Goal: Transaction & Acquisition: Book appointment/travel/reservation

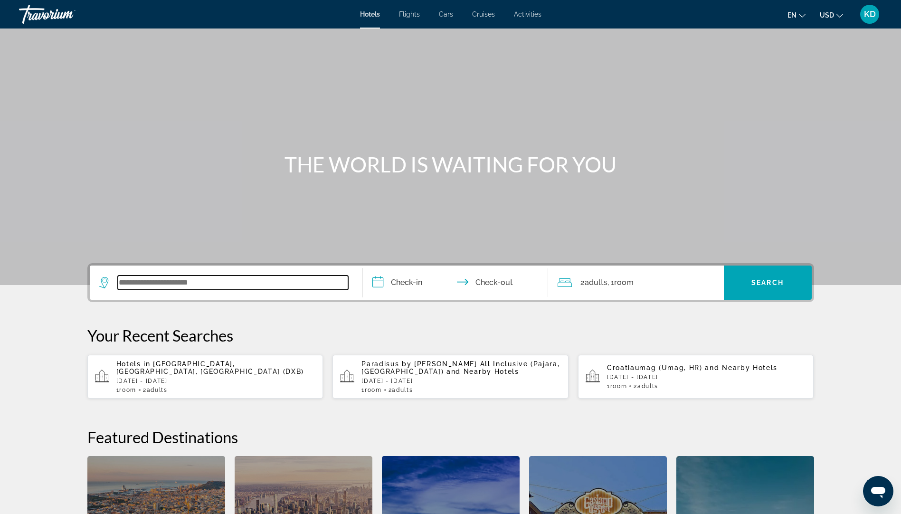
click at [129, 282] on input "Search widget" at bounding box center [233, 282] width 230 height 14
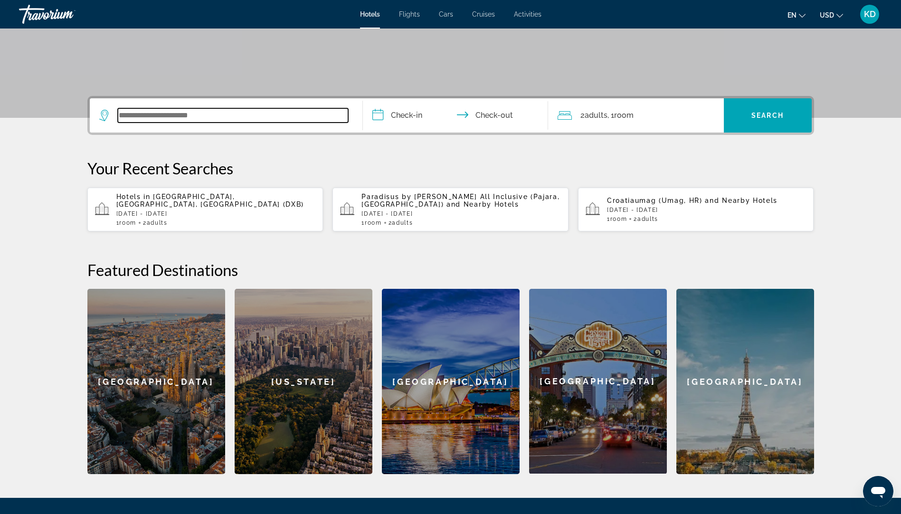
scroll to position [232, 0]
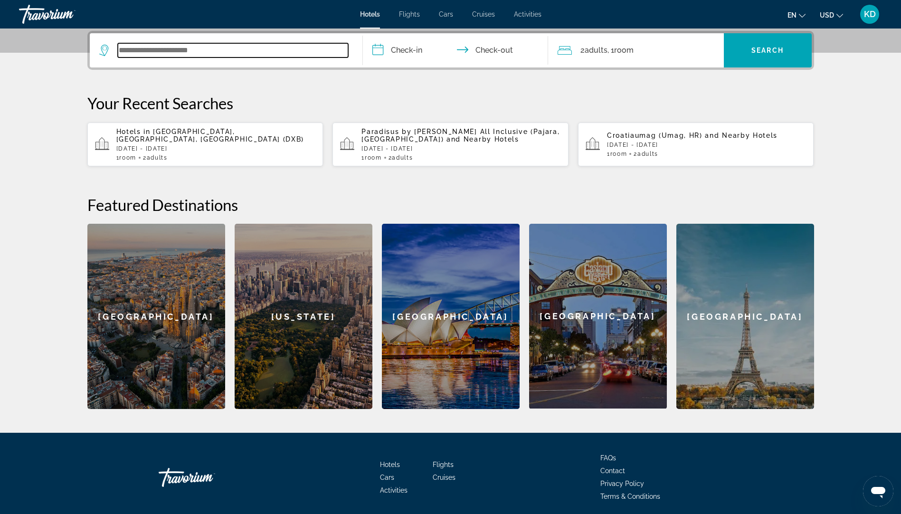
type input "*"
click at [520, 13] on span "Activities" at bounding box center [528, 14] width 28 height 8
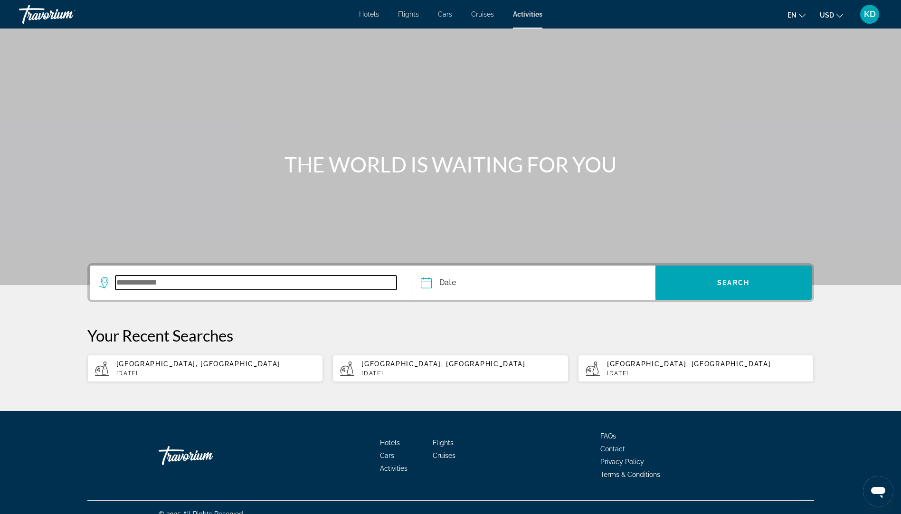
click at [120, 278] on input "Search widget" at bounding box center [256, 282] width 282 height 14
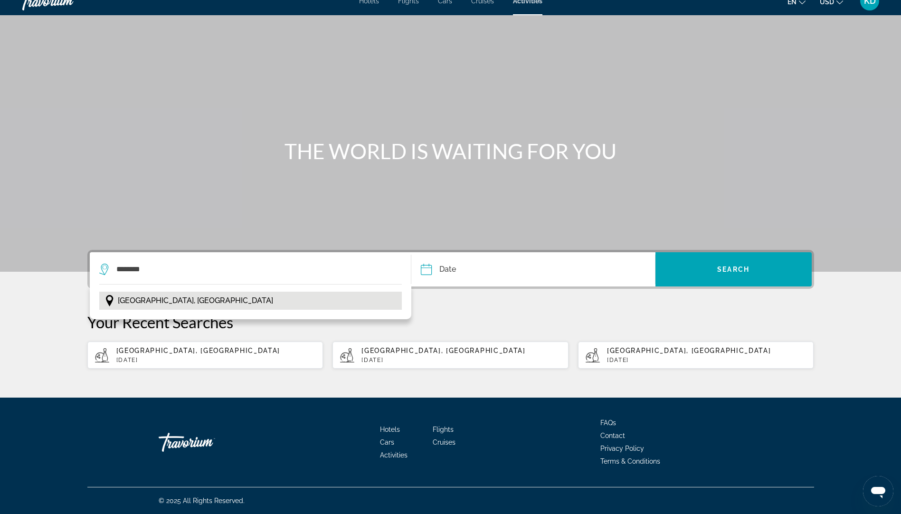
click at [160, 301] on span "[GEOGRAPHIC_DATA], [GEOGRAPHIC_DATA]" at bounding box center [195, 300] width 155 height 13
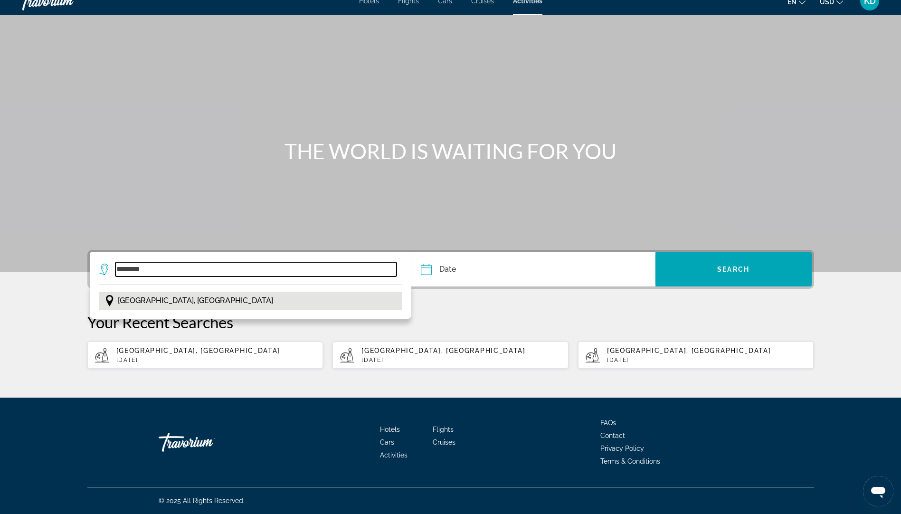
type input "**********"
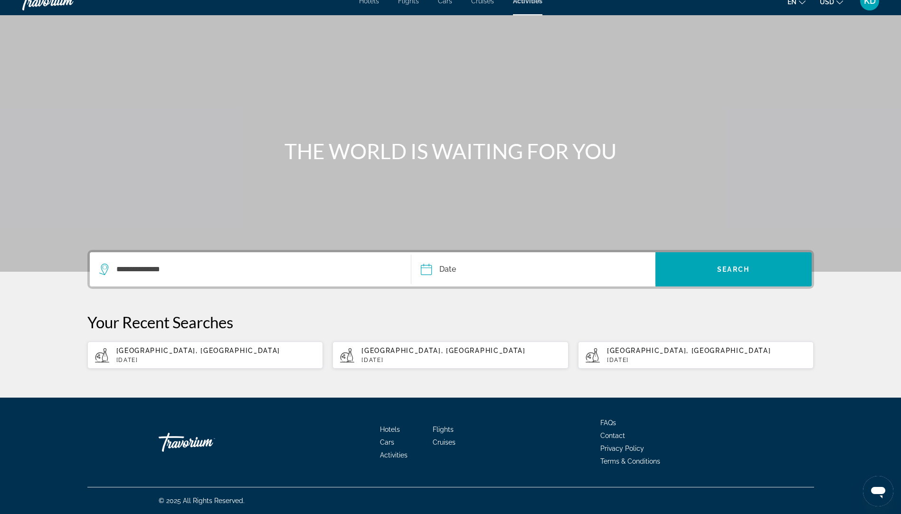
click at [475, 269] on input "Date" at bounding box center [478, 270] width 121 height 37
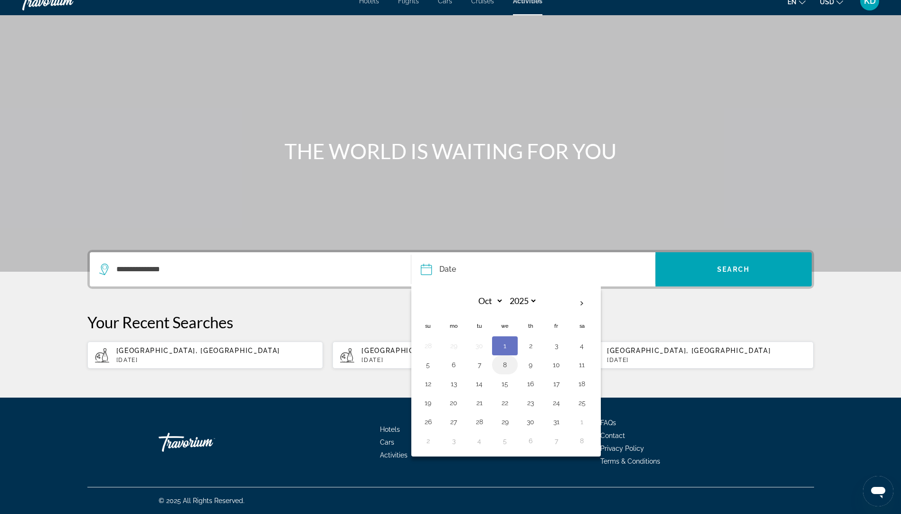
click at [502, 363] on button "8" at bounding box center [504, 364] width 15 height 13
type input "**********"
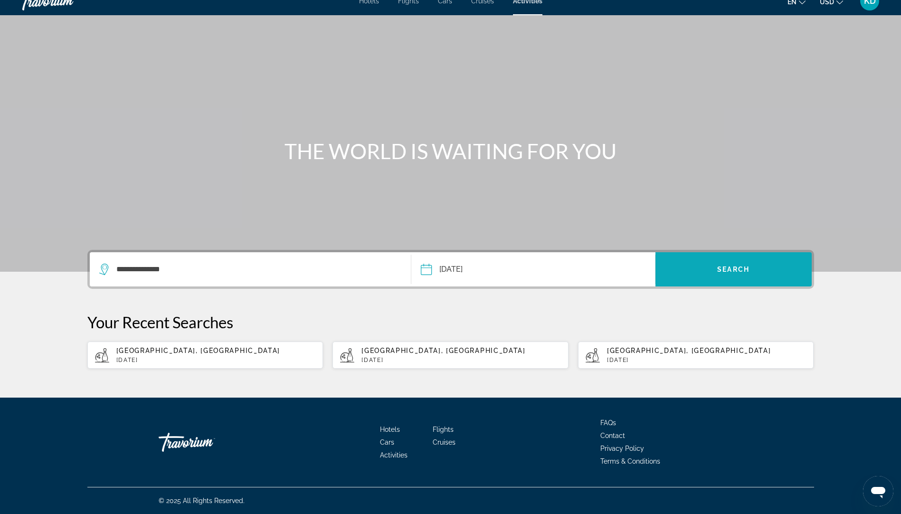
click at [731, 263] on span "Search widget" at bounding box center [733, 269] width 156 height 23
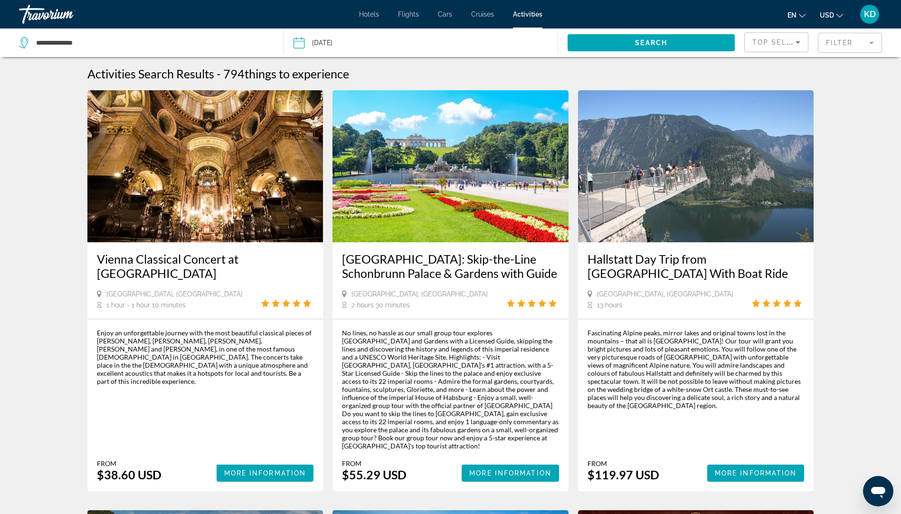
click at [872, 40] on mat-form-field "Filter" at bounding box center [849, 43] width 64 height 20
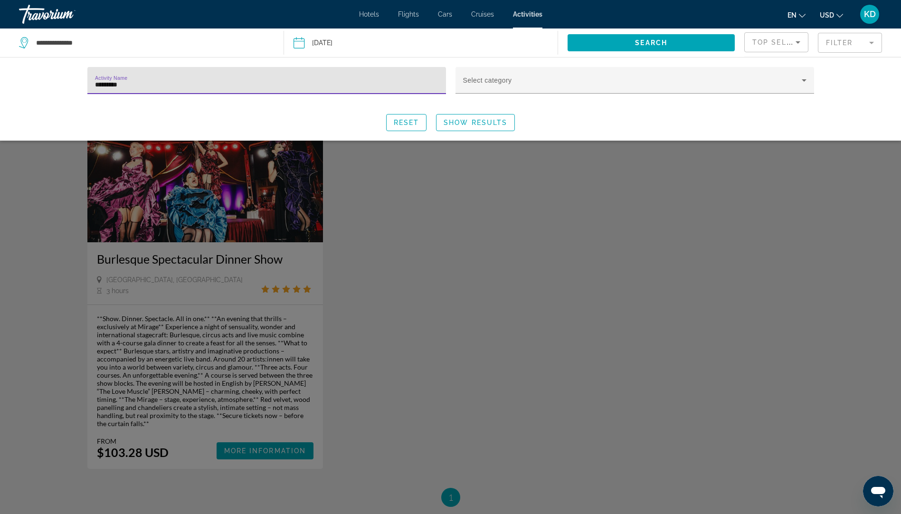
type input "*********"
click at [199, 257] on div "Search widget" at bounding box center [450, 326] width 901 height 376
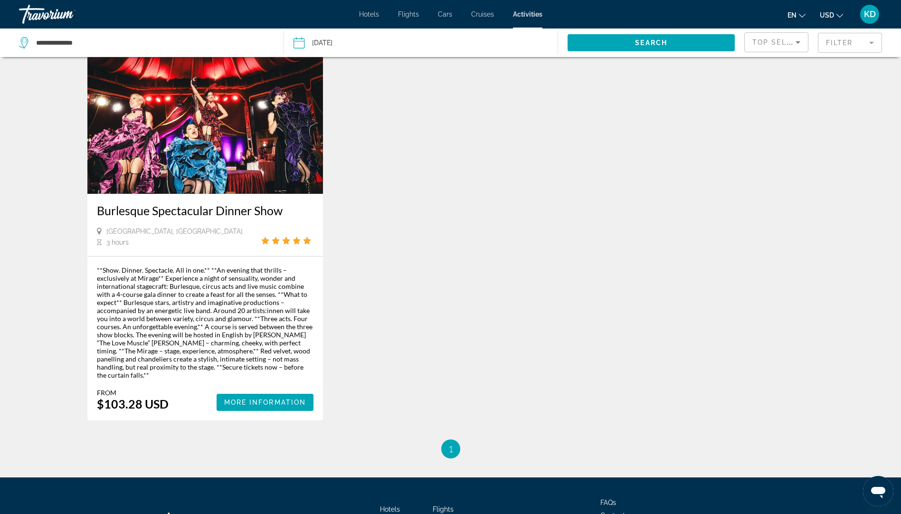
scroll to position [95, 0]
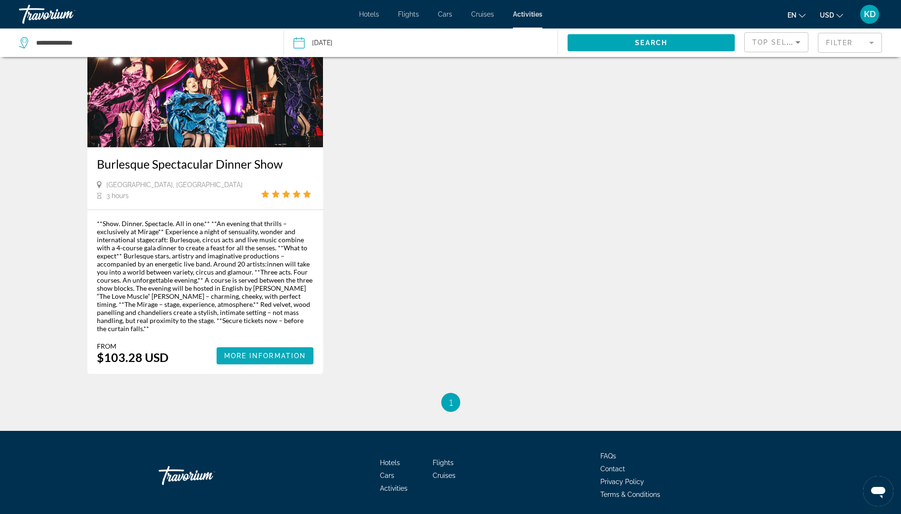
click at [268, 352] on span "More Information" at bounding box center [265, 356] width 82 height 8
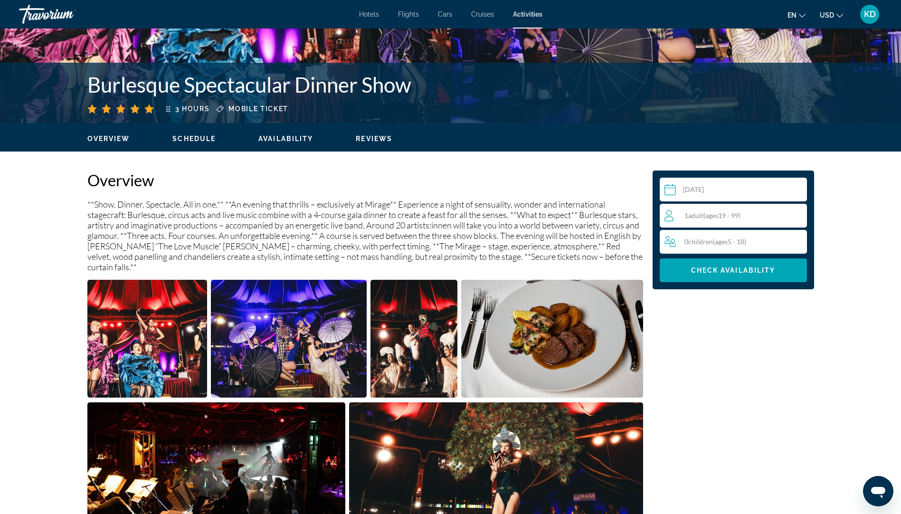
scroll to position [190, 0]
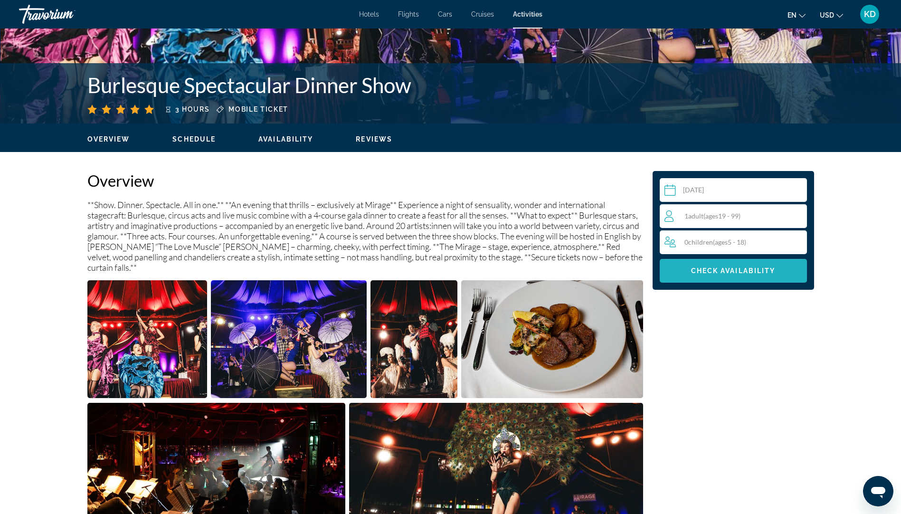
click at [729, 266] on span "Main content" at bounding box center [732, 270] width 147 height 23
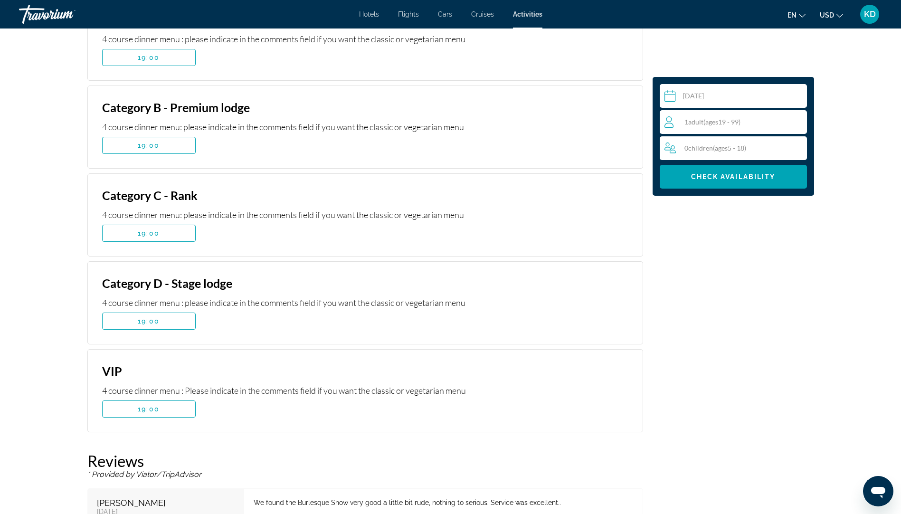
scroll to position [1425, 0]
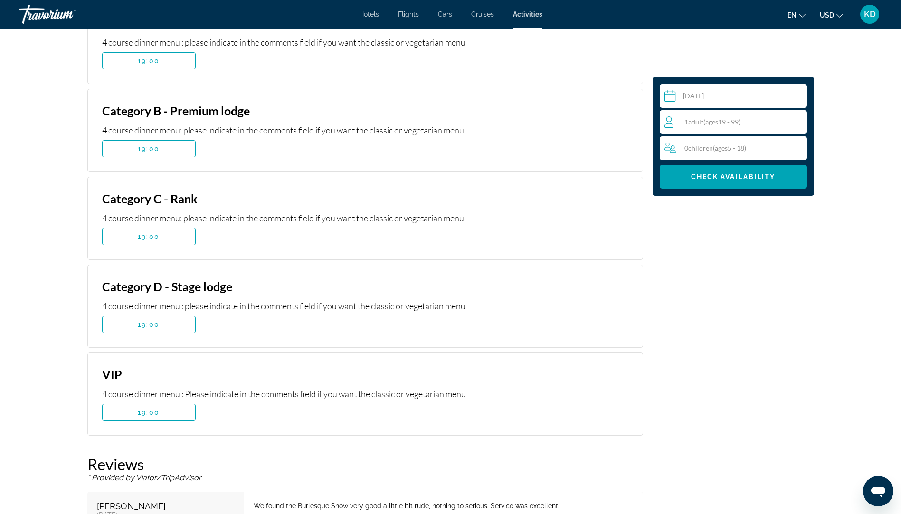
click at [182, 213] on div "4 course dinner menu: please indicate in the comments field if you want the cla…" at bounding box center [296, 218] width 388 height 10
click at [160, 225] on span "Main content" at bounding box center [149, 236] width 93 height 23
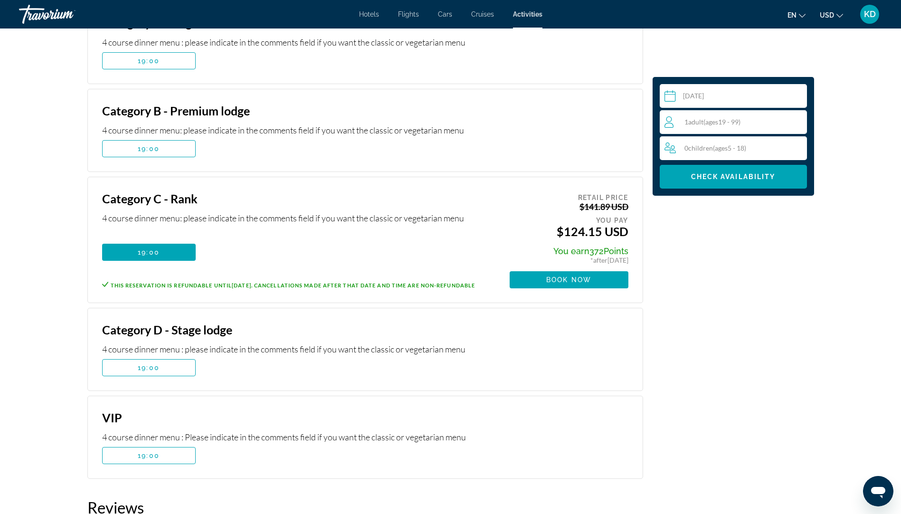
click at [838, 13] on icon "Change currency" at bounding box center [839, 15] width 7 height 7
click at [809, 85] on button "EUR (€)" at bounding box center [812, 87] width 47 height 12
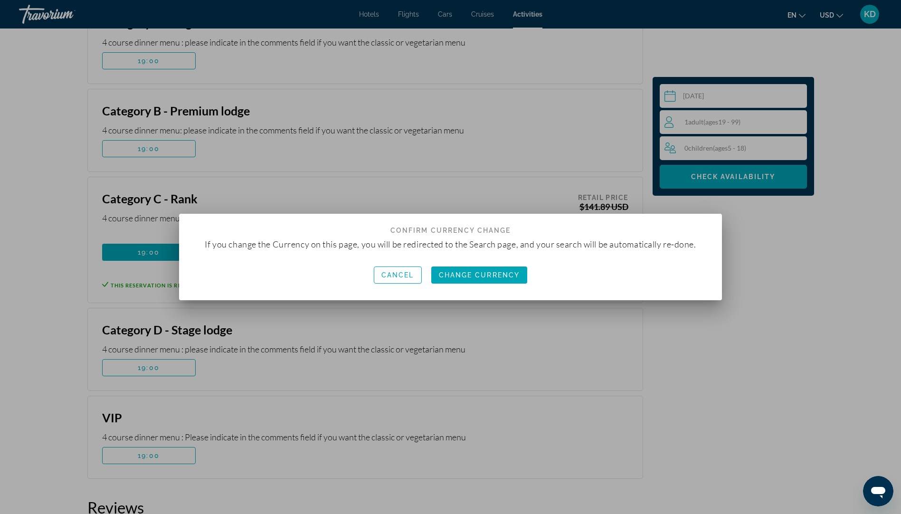
scroll to position [0, 0]
click at [466, 274] on span "Change Currency" at bounding box center [479, 275] width 81 height 8
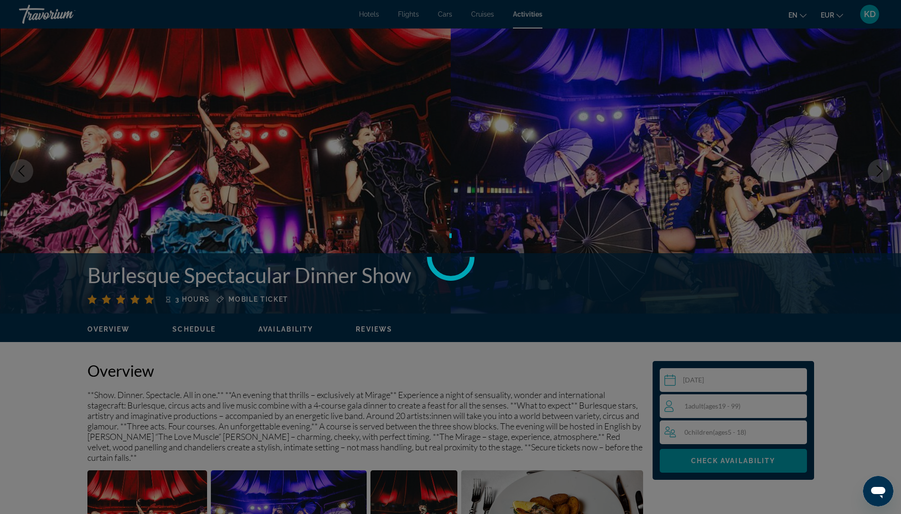
scroll to position [1425, 0]
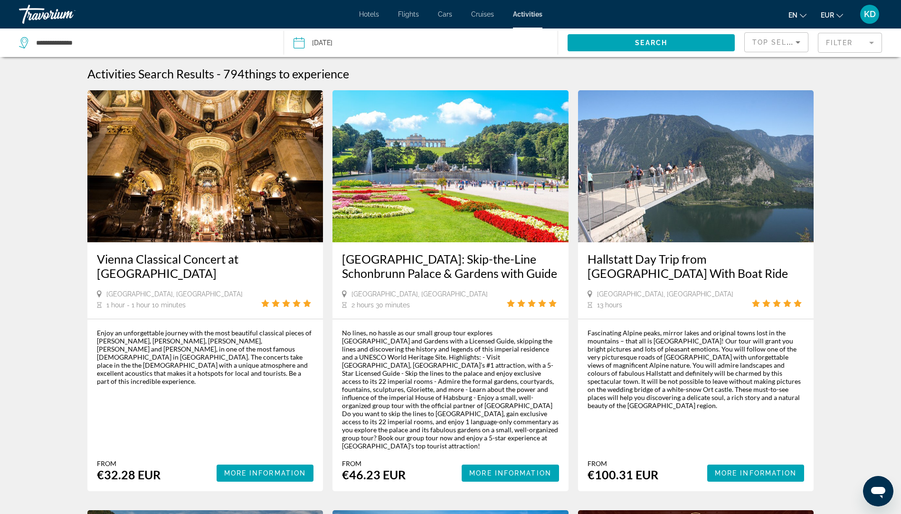
click at [837, 38] on mat-form-field "Filter" at bounding box center [849, 43] width 64 height 20
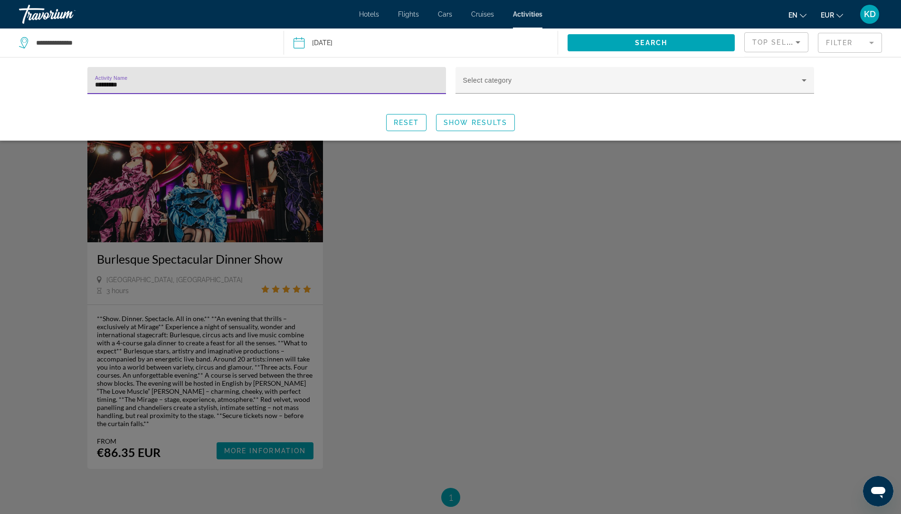
type input "*********"
click at [250, 444] on div "Search widget" at bounding box center [450, 326] width 901 height 376
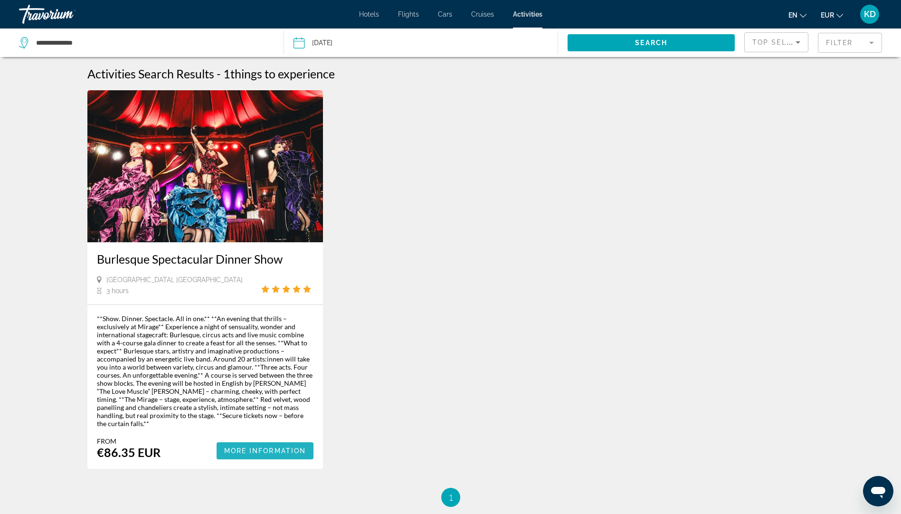
click at [268, 447] on span "More Information" at bounding box center [265, 451] width 82 height 8
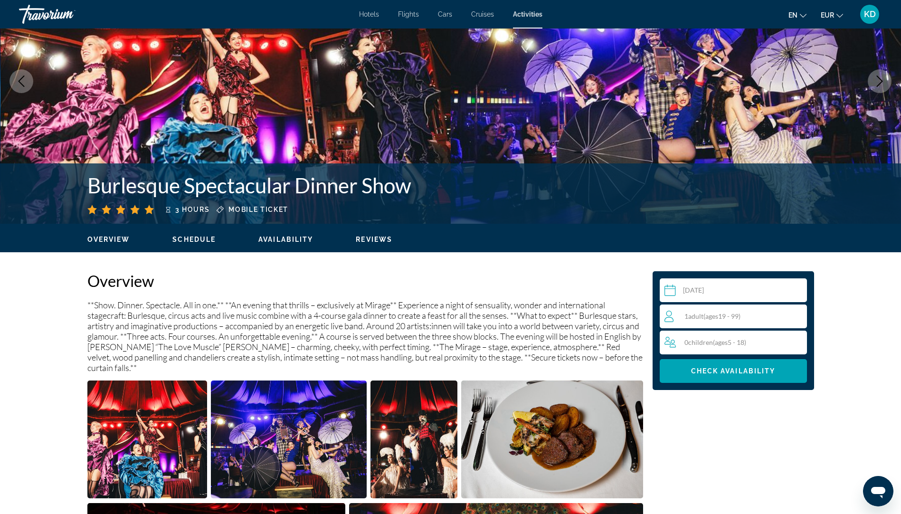
scroll to position [95, 0]
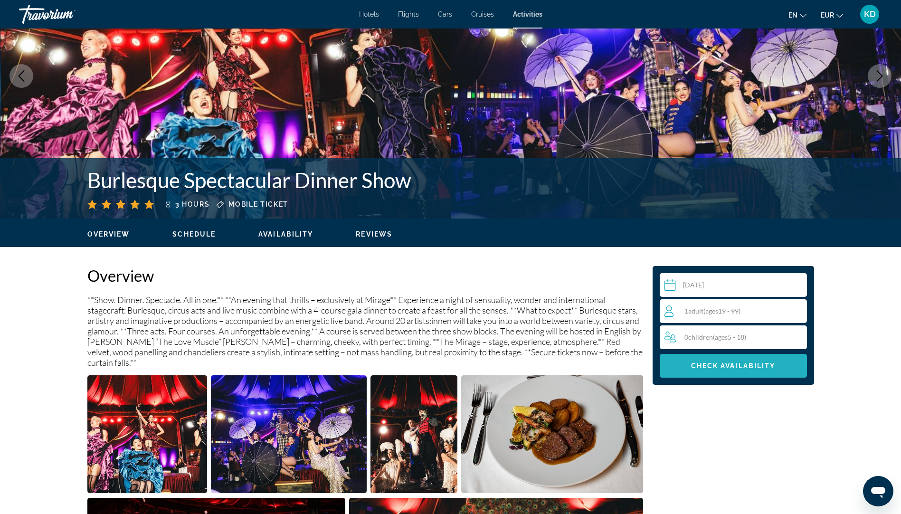
click at [713, 364] on span "Check Availability" at bounding box center [733, 366] width 85 height 8
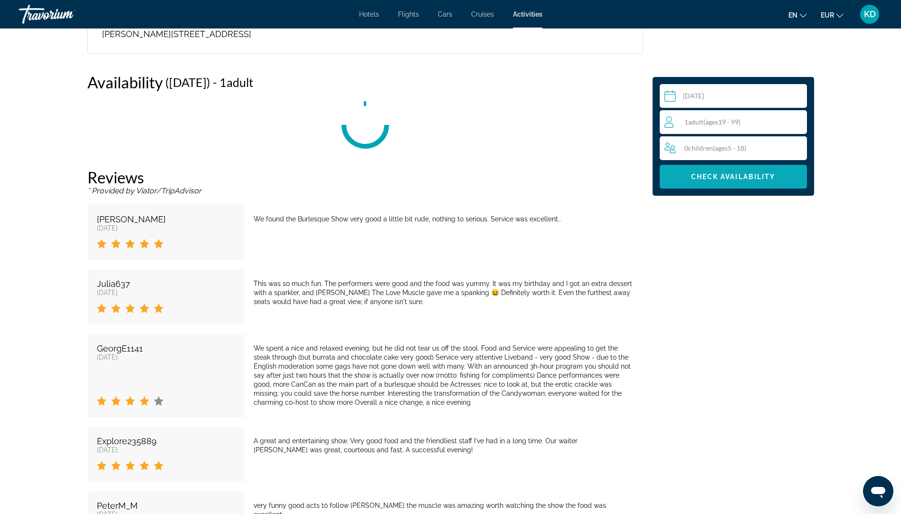
scroll to position [1330, 0]
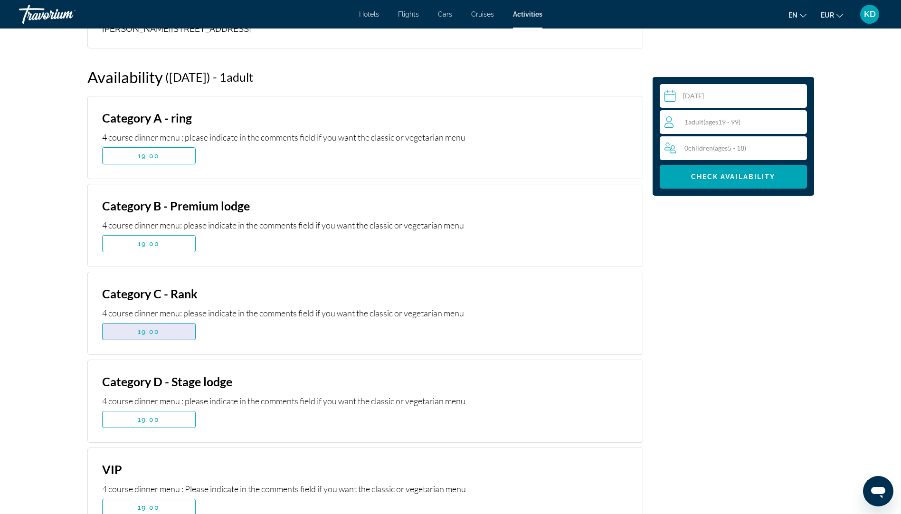
click at [156, 320] on span "Main content" at bounding box center [149, 331] width 93 height 23
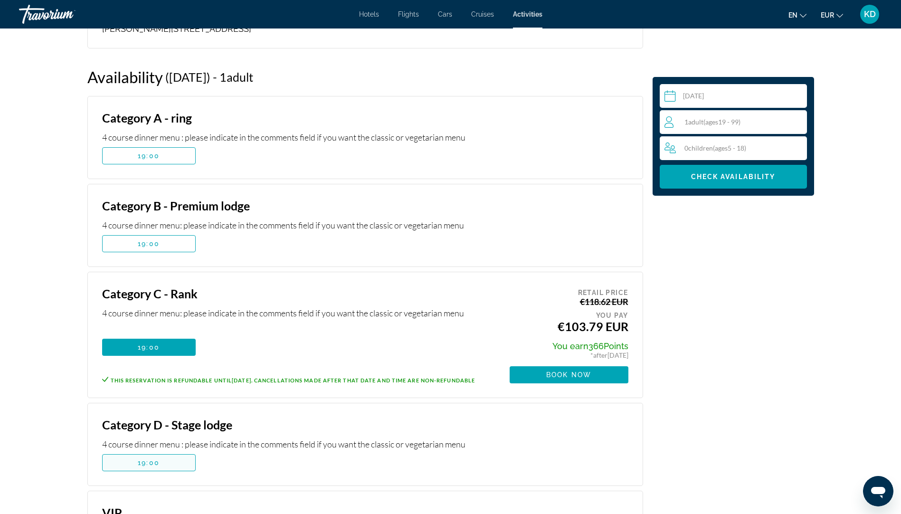
click at [134, 451] on span "Main content" at bounding box center [149, 462] width 93 height 23
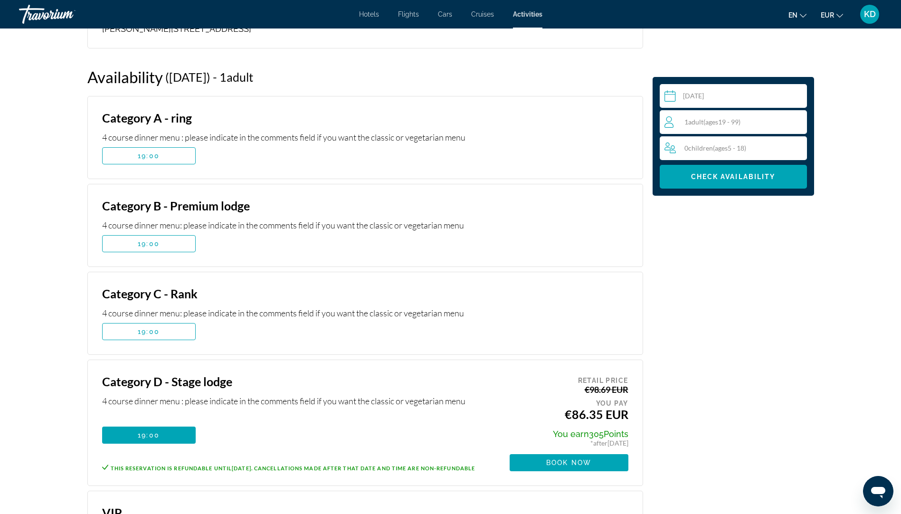
click at [750, 90] on input "Main content" at bounding box center [734, 97] width 151 height 27
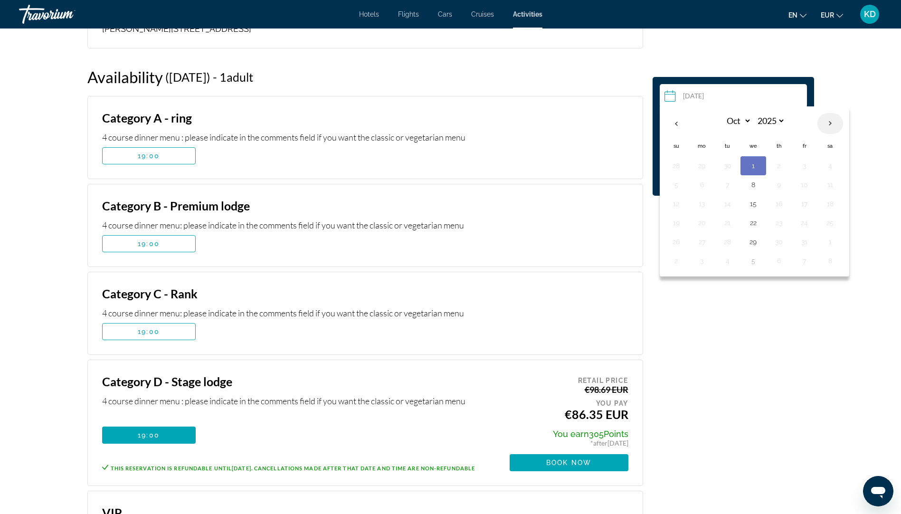
click at [830, 122] on th "Next month" at bounding box center [830, 123] width 26 height 21
select select "*"
select select "****"
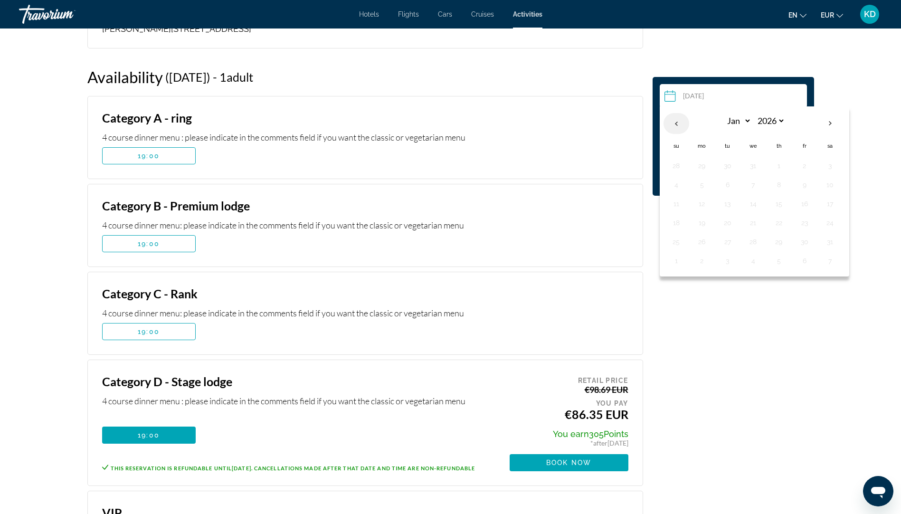
click at [674, 125] on th "Previous month" at bounding box center [676, 123] width 26 height 21
select select "**"
select select "****"
click at [674, 125] on th "Previous month" at bounding box center [676, 123] width 26 height 21
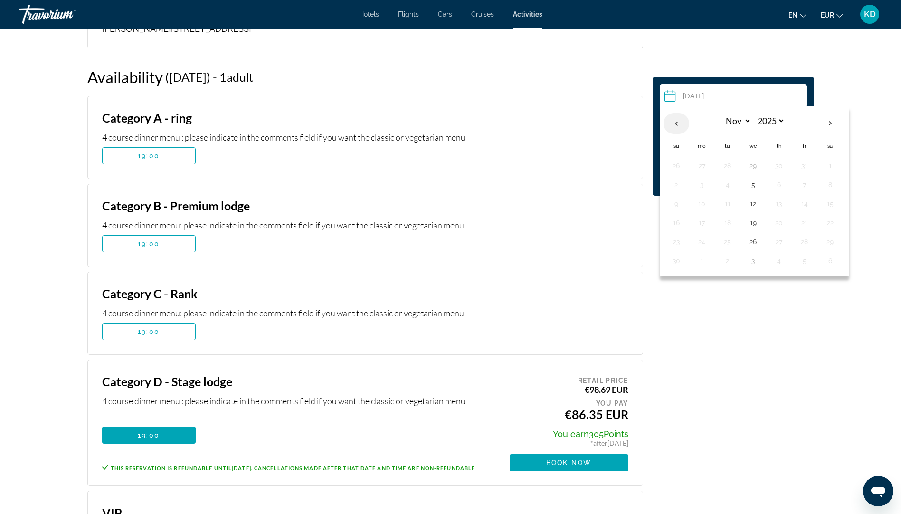
select select "*"
drag, startPoint x: 769, startPoint y: 397, endPoint x: 764, endPoint y: 391, distance: 8.1
click at [769, 396] on div "Select a date [DATE] Oct *** *** *** *** *** *** *** *** *** *** *** *** 2025 *…" at bounding box center [733, 61] width 171 height 2060
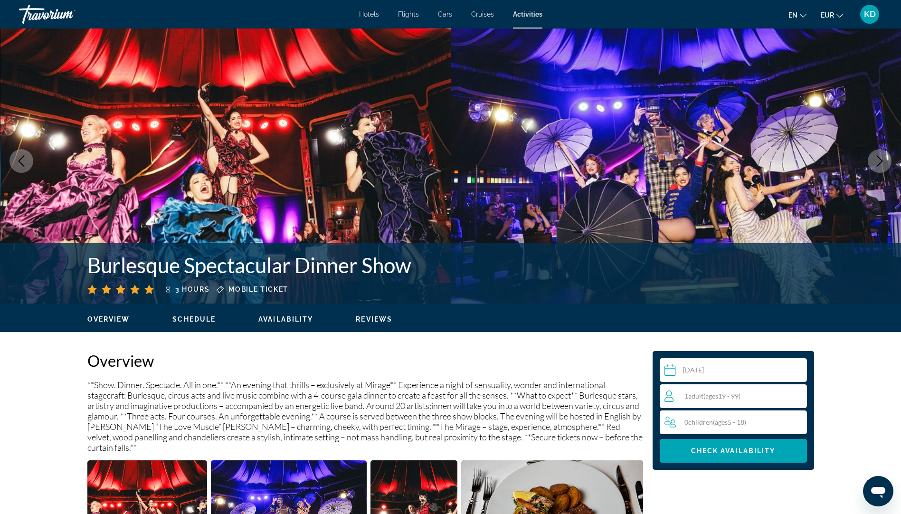
scroll to position [0, 0]
